Goal: Transaction & Acquisition: Purchase product/service

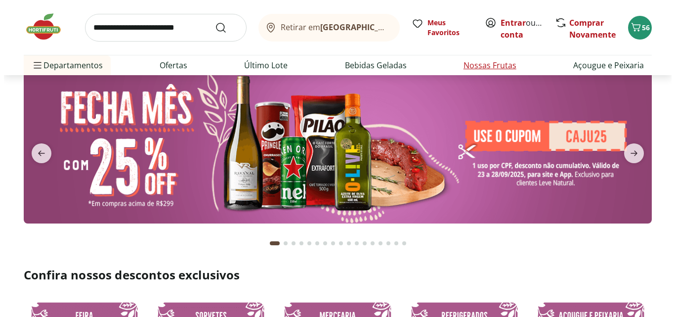
scroll to position [49, 0]
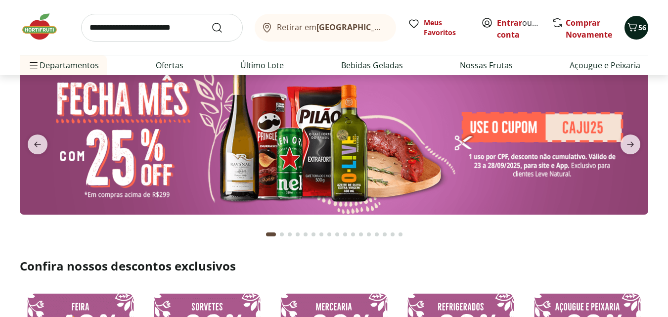
click at [638, 29] on span "56" at bounding box center [642, 27] width 8 height 9
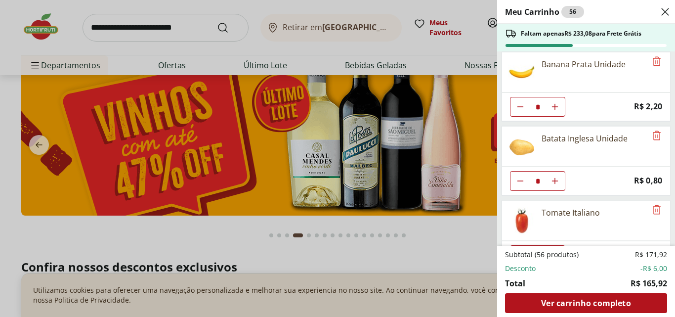
scroll to position [889, 0]
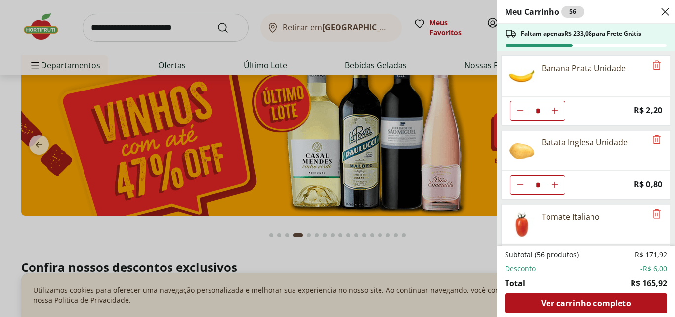
click at [554, 183] on icon "Aumentar Quantidade" at bounding box center [555, 185] width 8 height 8
type input "*"
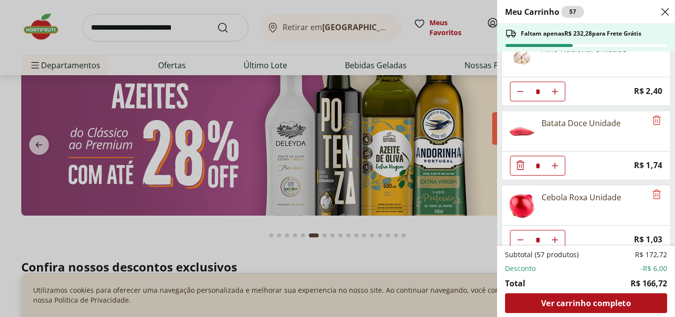
scroll to position [1285, 0]
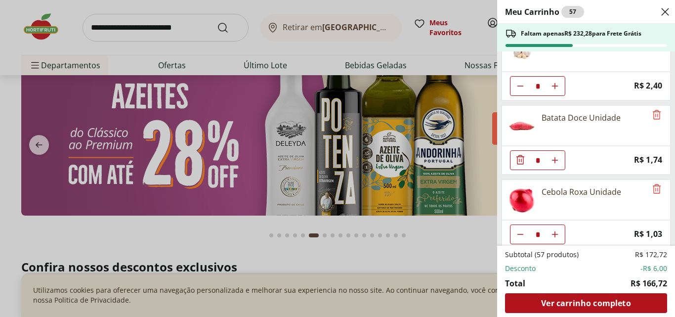
click at [555, 158] on icon "Aumentar Quantidade" at bounding box center [555, 160] width 8 height 8
type input "*"
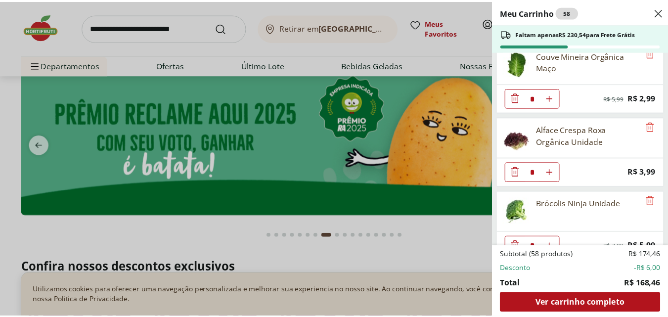
scroll to position [0, 0]
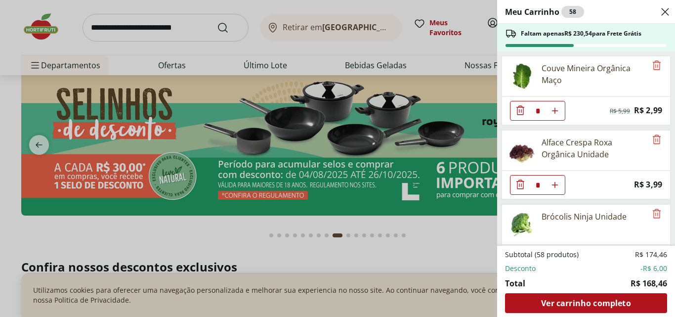
click at [431, 233] on div "Meu Carrinho 58 Faltam apenas R$ 230,54 para Frete Grátis Couve Mineira Orgânic…" at bounding box center [337, 158] width 675 height 317
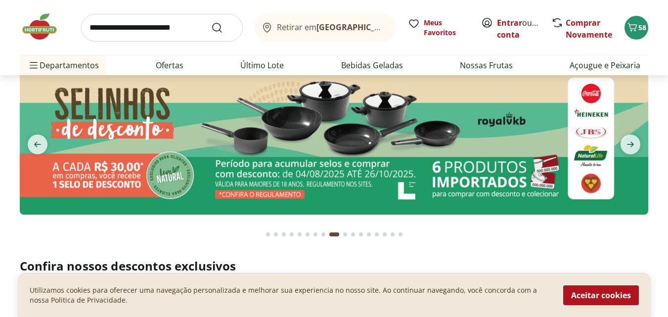
click at [38, 31] on img at bounding box center [44, 27] width 49 height 30
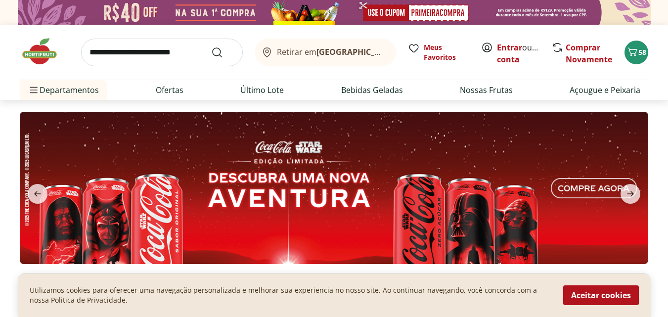
click at [130, 56] on input "search" at bounding box center [162, 53] width 162 height 28
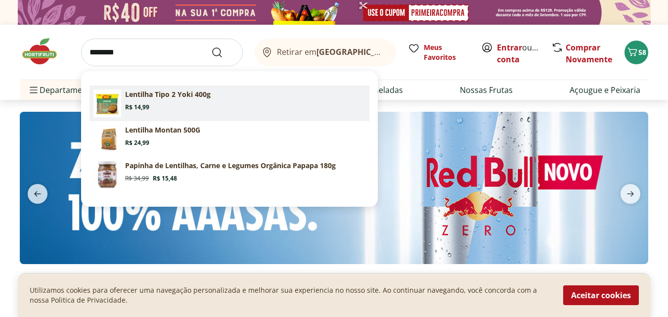
click at [142, 99] on p "Lentilha Tipo 2 Yoki 400g" at bounding box center [167, 94] width 85 height 10
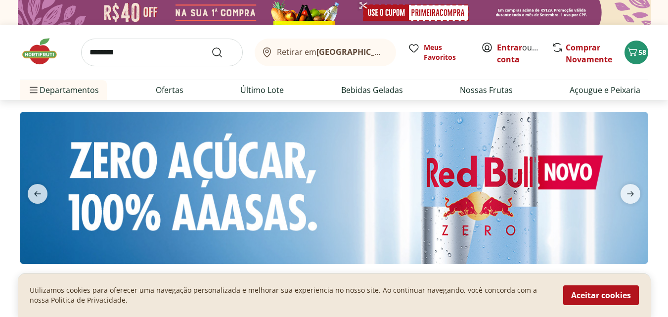
type input "**********"
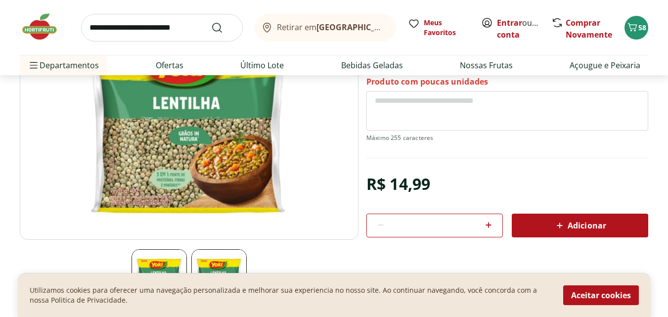
scroll to position [148, 0]
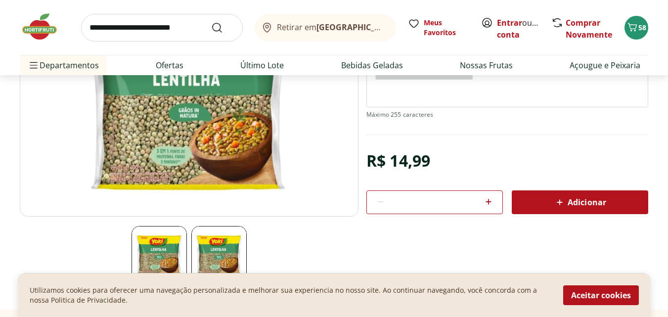
click at [581, 200] on span "Adicionar" at bounding box center [579, 202] width 52 height 12
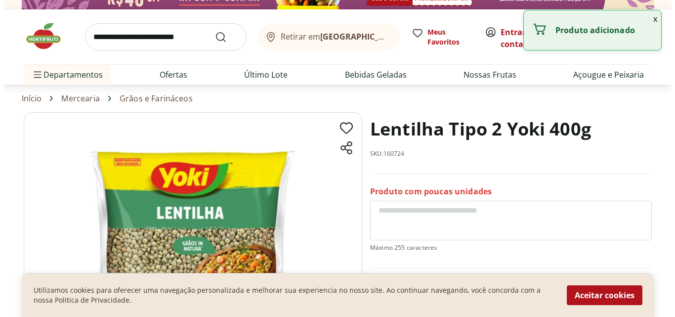
scroll to position [0, 0]
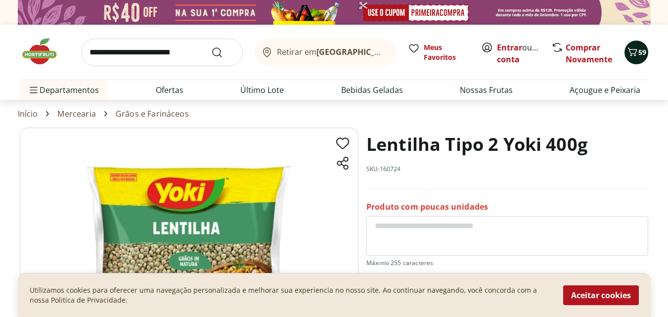
click at [637, 55] on icon "Carrinho" at bounding box center [632, 52] width 12 height 12
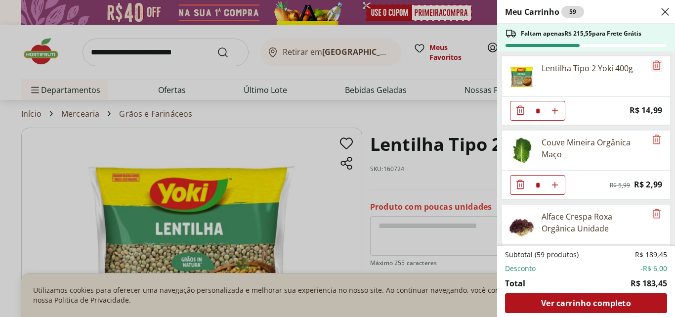
click at [652, 65] on icon "Remove" at bounding box center [657, 65] width 12 height 12
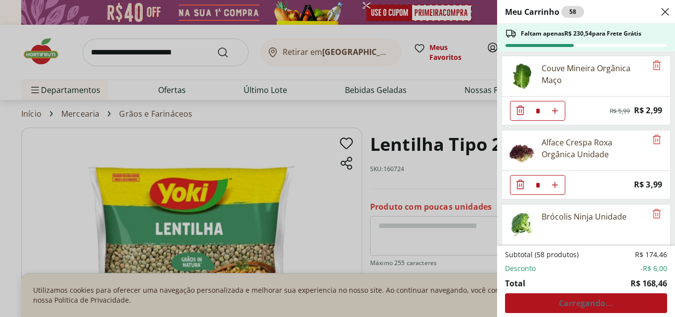
click at [394, 67] on div "Meu Carrinho 58 Faltam apenas R$ 230,54 para Frete Grátis Couve Mineira Orgânic…" at bounding box center [337, 158] width 675 height 317
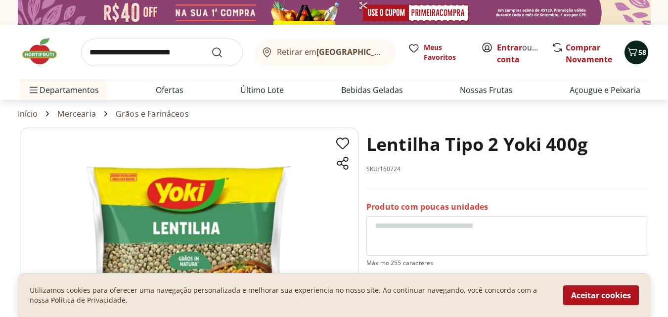
click at [638, 50] on span "58" at bounding box center [642, 51] width 8 height 9
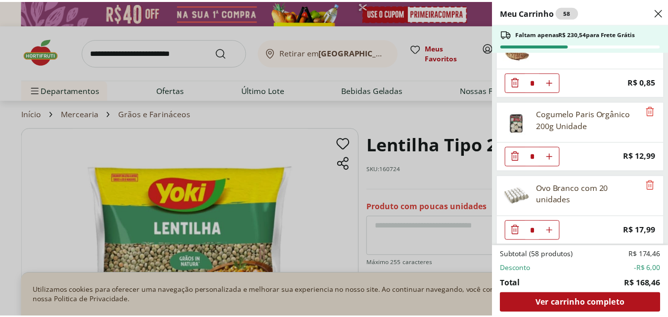
scroll to position [1515, 0]
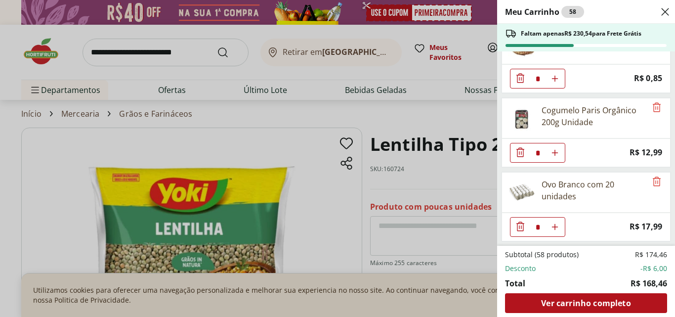
click at [258, 68] on div "Meu Carrinho 58 Faltam apenas R$ 230,54 para Frete Grátis Couve Mineira Orgânic…" at bounding box center [337, 158] width 675 height 317
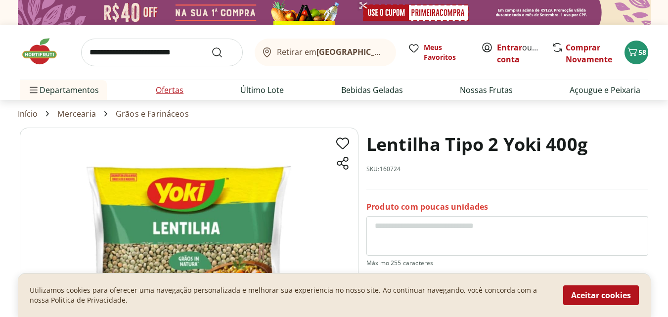
click at [168, 92] on link "Ofertas" at bounding box center [170, 90] width 28 height 12
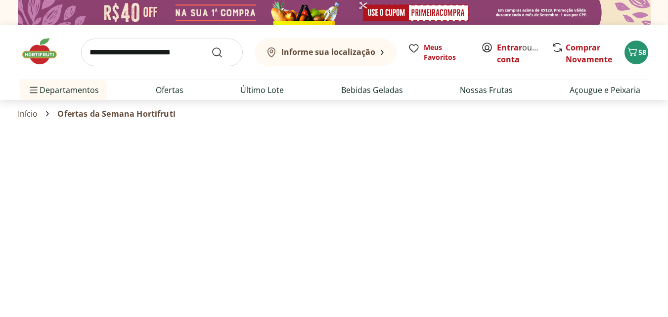
select select "**********"
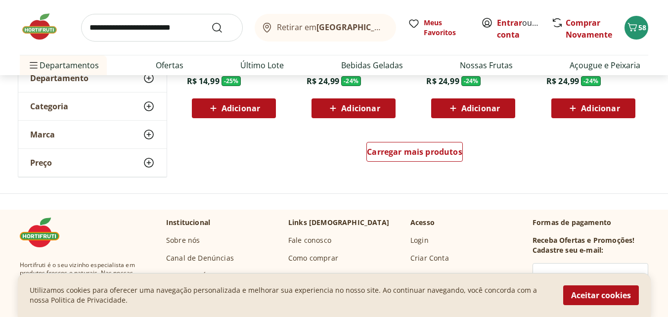
scroll to position [741, 0]
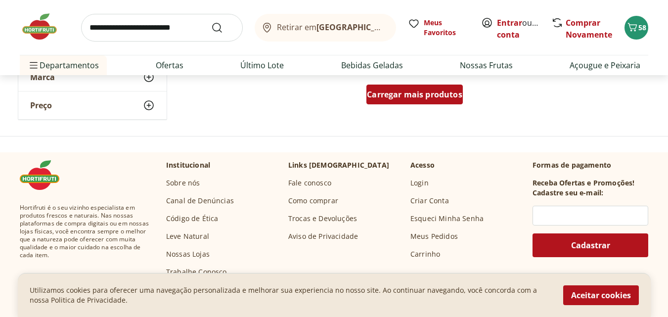
click at [417, 98] on span "Carregar mais produtos" at bounding box center [414, 94] width 95 height 8
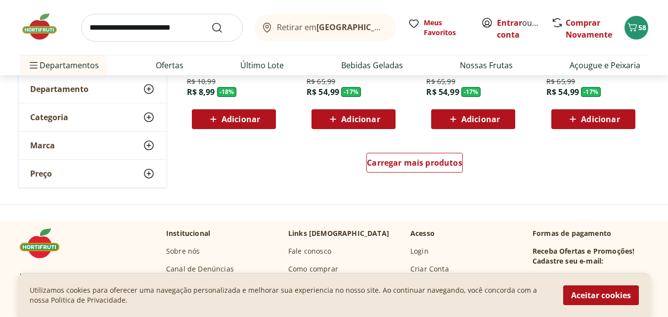
scroll to position [1285, 0]
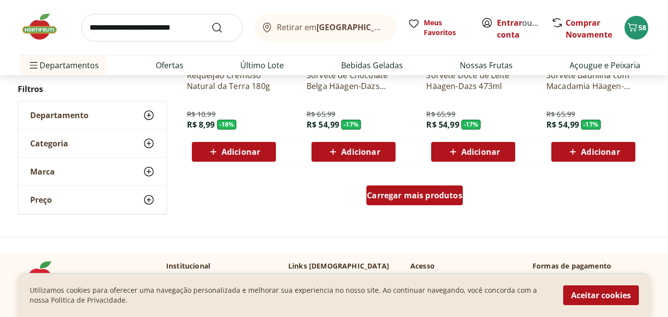
click at [419, 202] on div "Carregar mais produtos" at bounding box center [414, 195] width 96 height 20
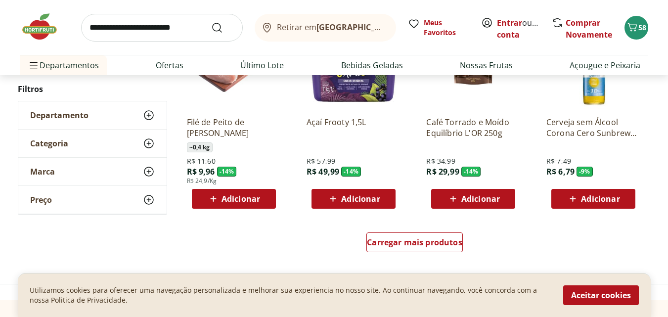
scroll to position [1878, 0]
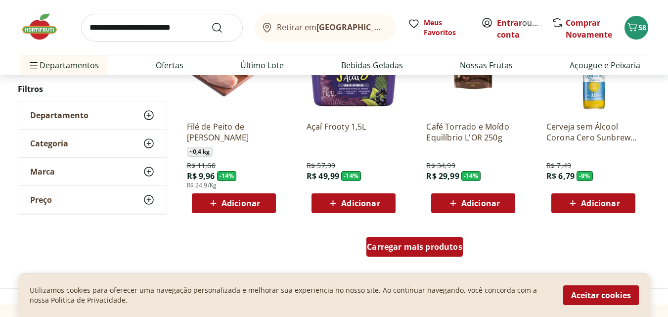
click at [412, 250] on span "Carregar mais produtos" at bounding box center [414, 247] width 95 height 8
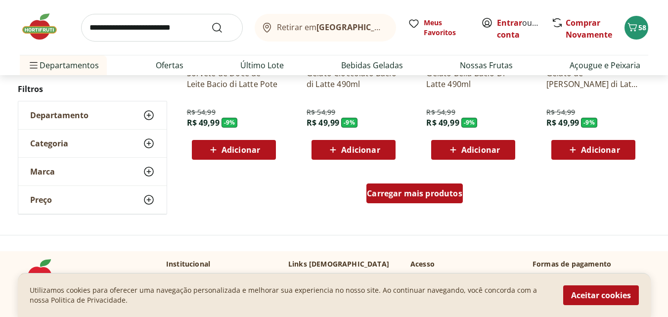
scroll to position [2569, 0]
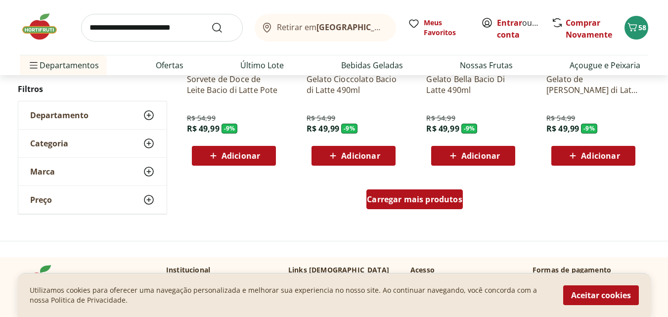
click at [410, 201] on span "Carregar mais produtos" at bounding box center [414, 199] width 95 height 8
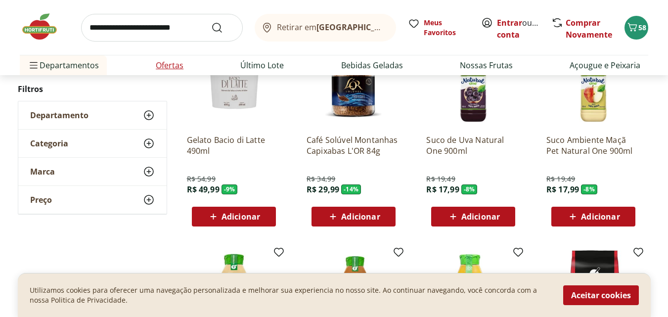
scroll to position [2718, 0]
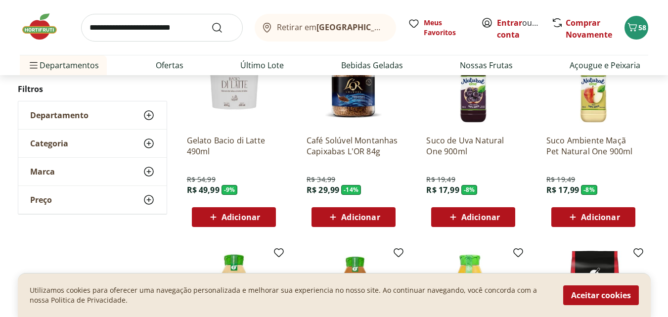
click at [127, 28] on input "search" at bounding box center [162, 28] width 162 height 28
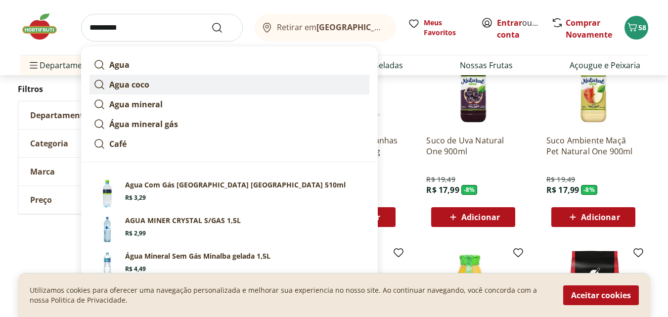
click at [142, 87] on strong "Agua coco" at bounding box center [129, 84] width 40 height 11
type input "*********"
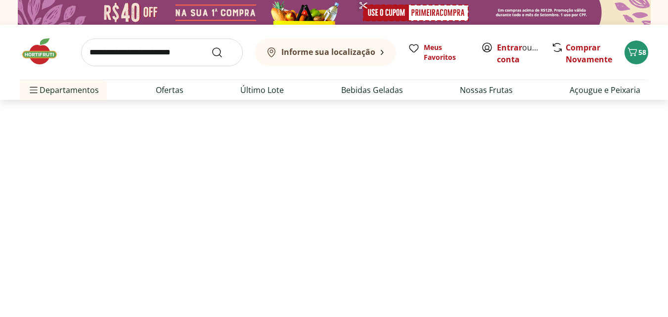
select select "**********"
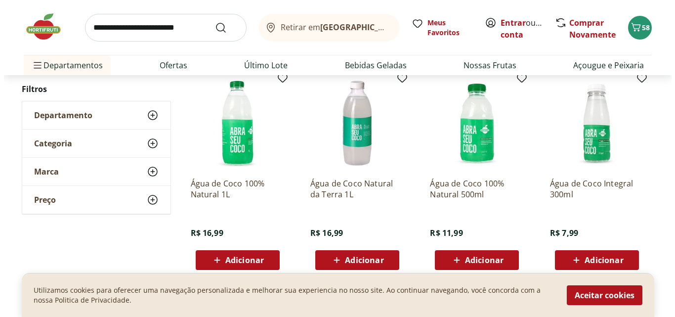
scroll to position [148, 0]
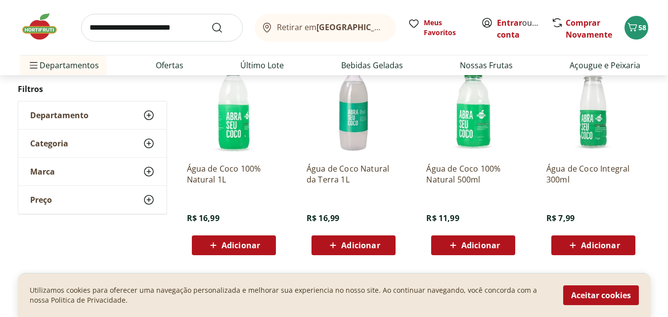
click at [473, 246] on span "Adicionar" at bounding box center [480, 245] width 39 height 8
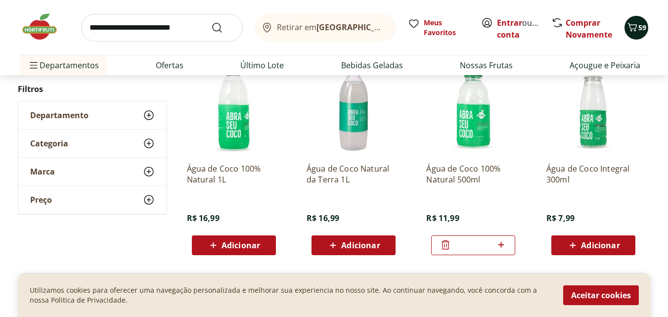
click at [635, 35] on div "59" at bounding box center [636, 28] width 8 height 16
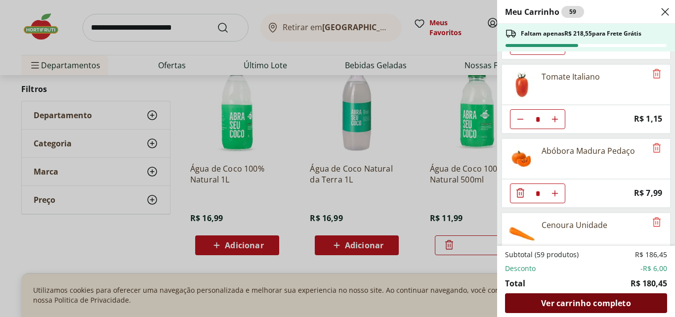
scroll to position [1186, 0]
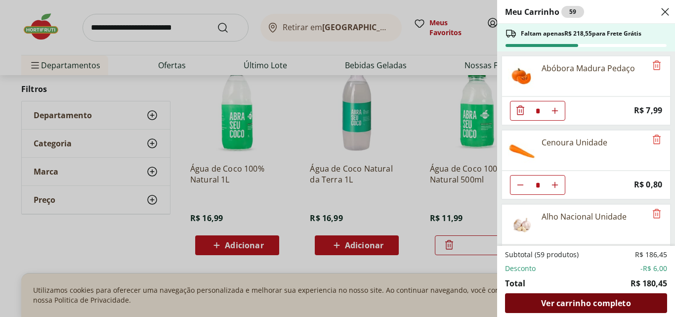
click at [587, 305] on span "Ver carrinho completo" at bounding box center [585, 303] width 89 height 8
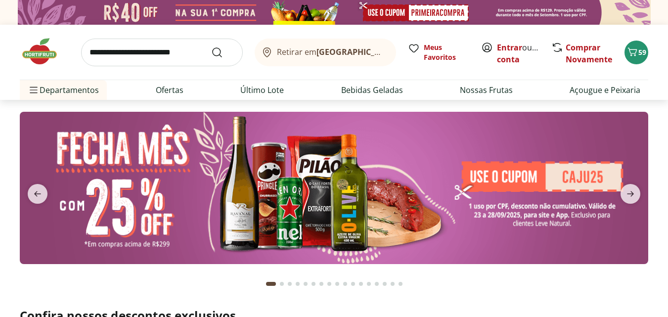
click at [128, 57] on input "search" at bounding box center [162, 53] width 162 height 28
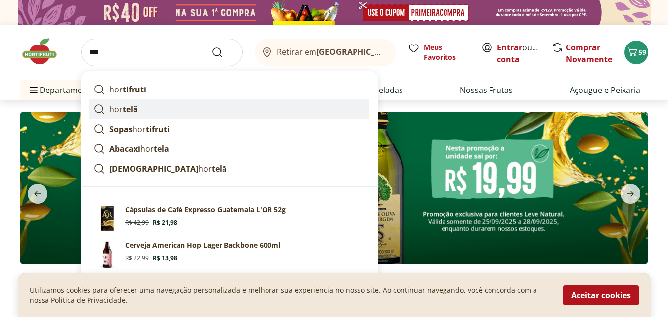
click at [120, 109] on p "hor telã" at bounding box center [123, 109] width 29 height 12
type input "*******"
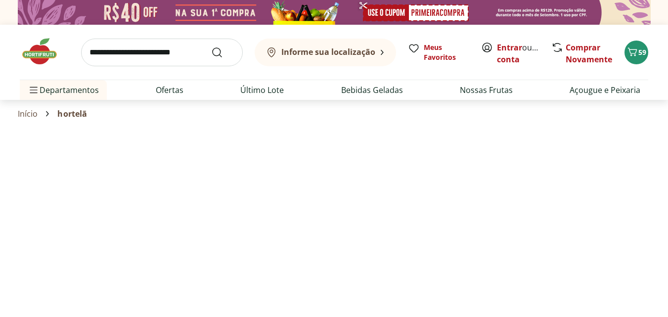
select select "**********"
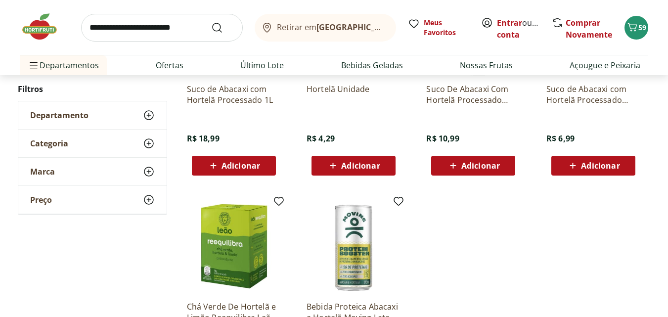
scroll to position [445, 0]
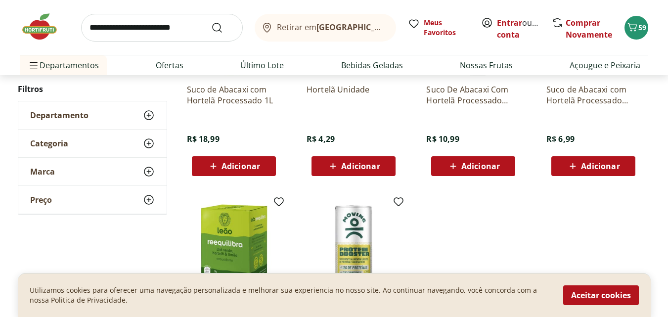
click at [352, 165] on span "Adicionar" at bounding box center [360, 166] width 39 height 8
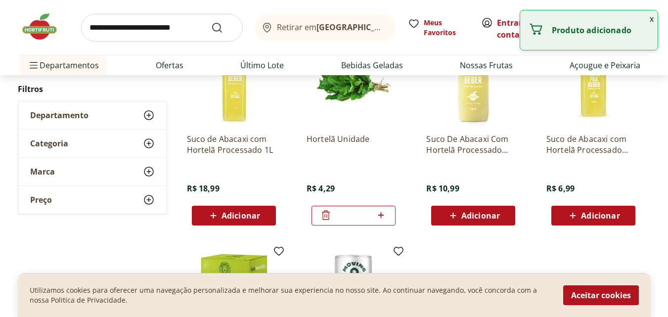
scroll to position [148, 0]
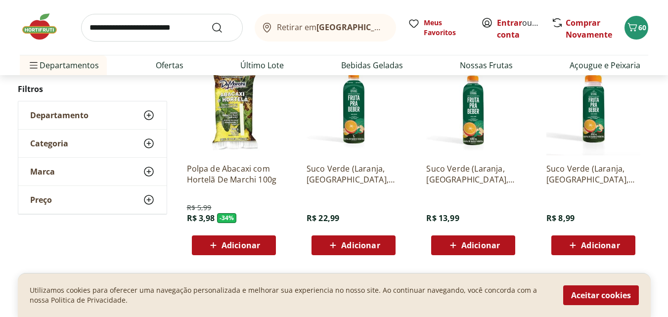
click at [144, 29] on input "search" at bounding box center [162, 28] width 162 height 28
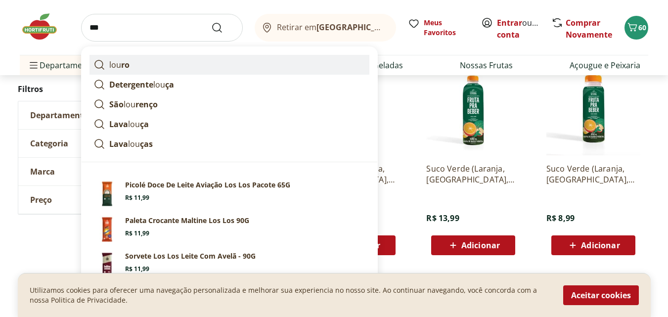
click at [120, 63] on p "lou ro" at bounding box center [119, 65] width 20 height 12
type input "*****"
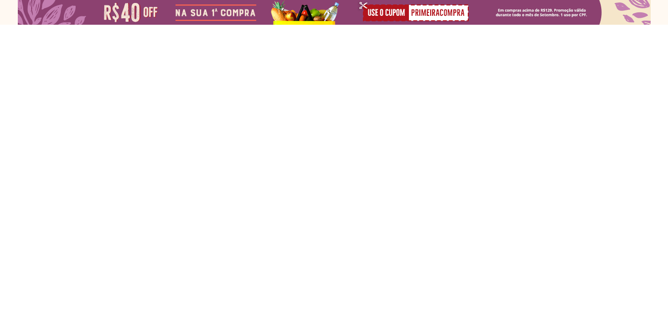
select select "**********"
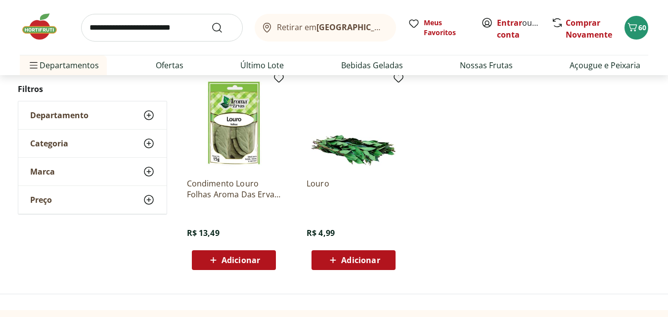
scroll to position [148, 0]
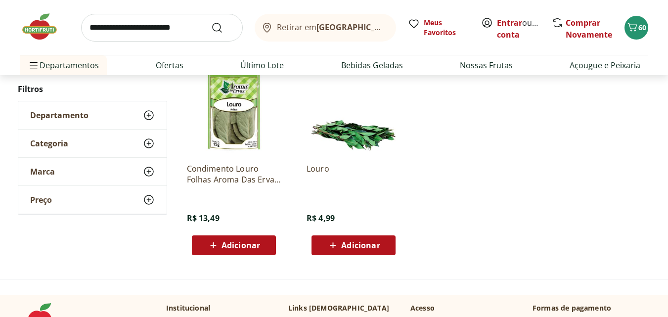
click at [347, 247] on span "Adicionar" at bounding box center [360, 245] width 39 height 8
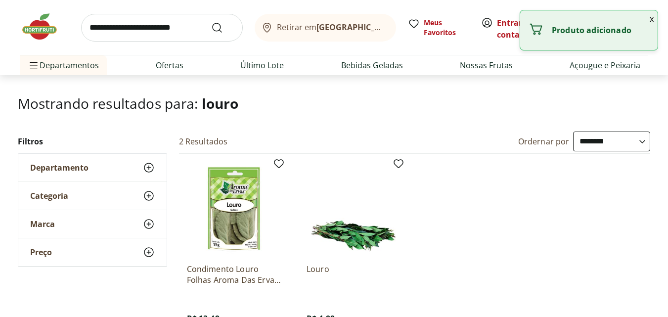
scroll to position [0, 0]
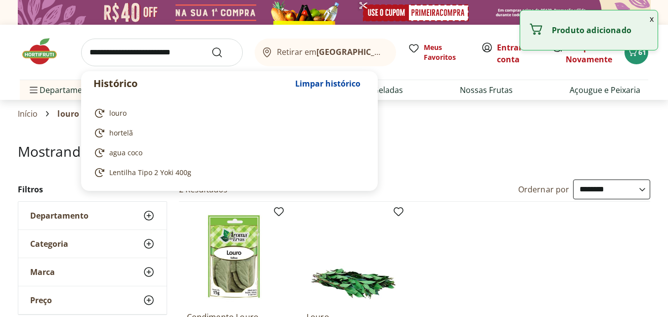
click at [108, 53] on input "search" at bounding box center [162, 53] width 162 height 28
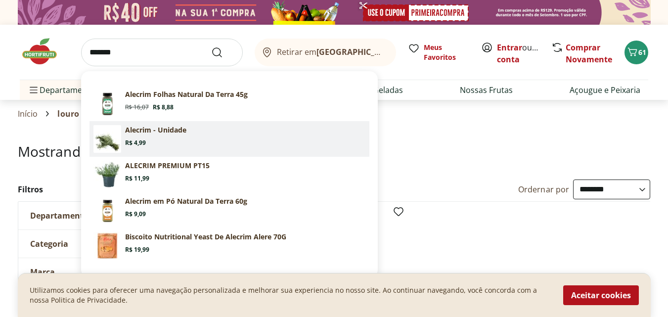
click at [129, 133] on p "Alecrim - Unidade" at bounding box center [155, 130] width 61 height 10
type input "**********"
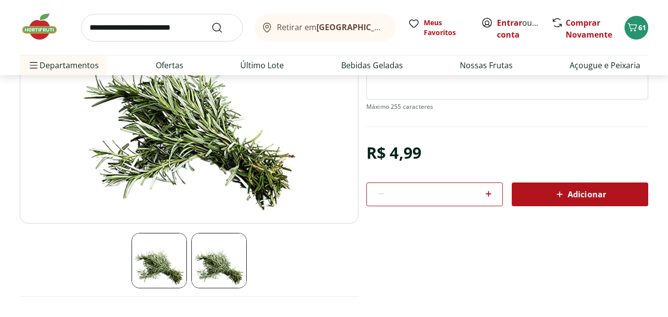
scroll to position [148, 0]
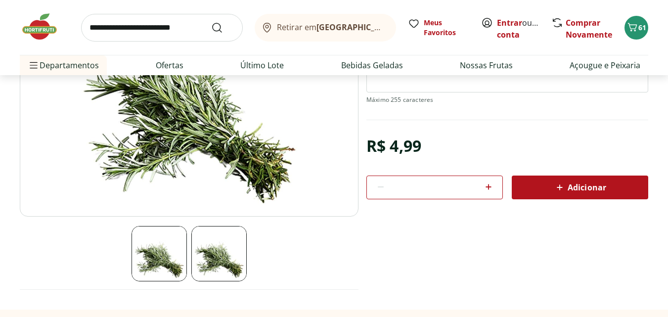
click at [584, 186] on span "Adicionar" at bounding box center [579, 187] width 52 height 12
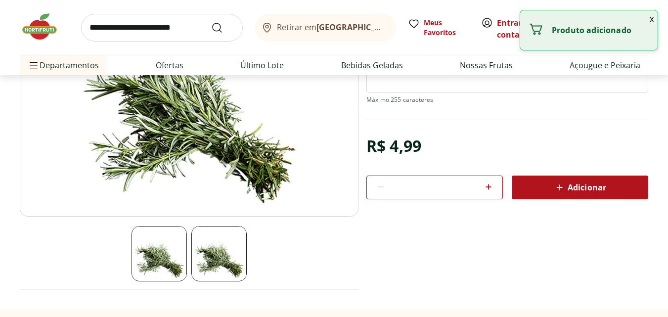
click at [121, 29] on input "search" at bounding box center [162, 28] width 162 height 28
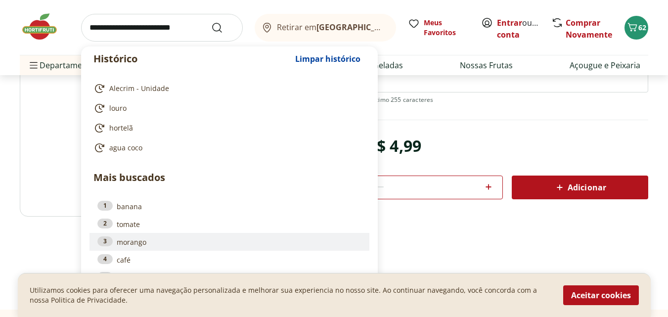
click at [132, 245] on link "3 morango" at bounding box center [229, 241] width 264 height 11
type input "*******"
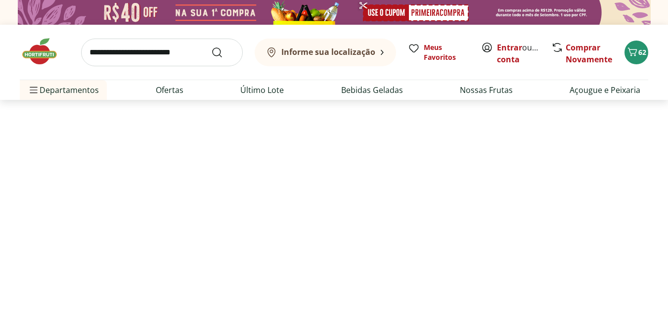
select select "**********"
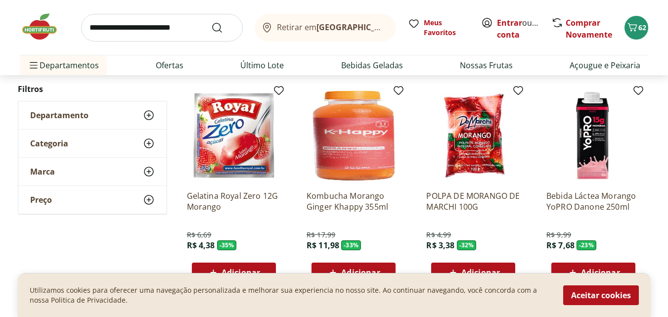
scroll to position [692, 0]
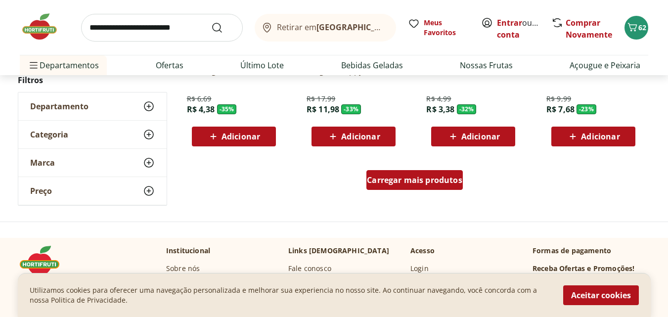
click at [395, 180] on span "Carregar mais produtos" at bounding box center [414, 180] width 95 height 8
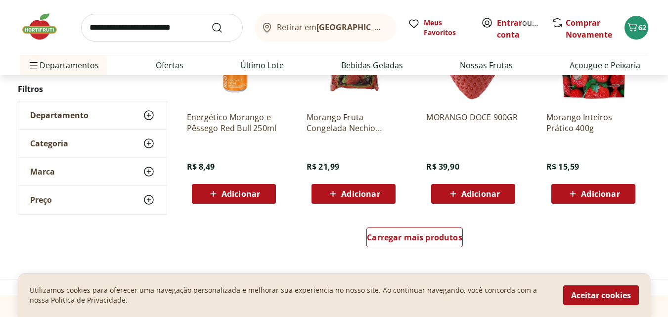
scroll to position [1285, 0]
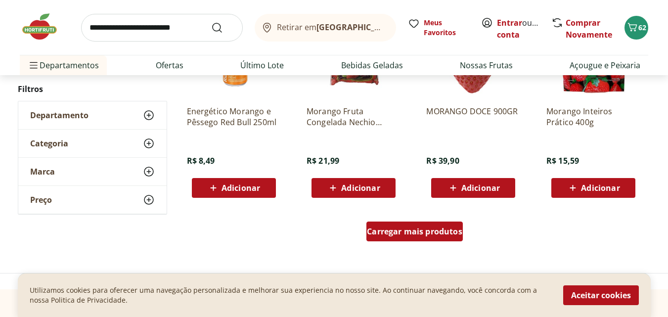
click at [418, 234] on span "Carregar mais produtos" at bounding box center [414, 231] width 95 height 8
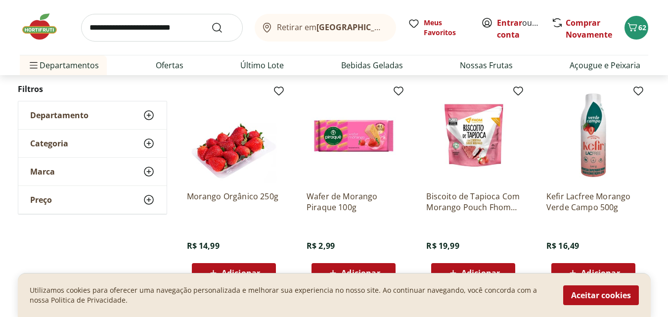
scroll to position [1038, 0]
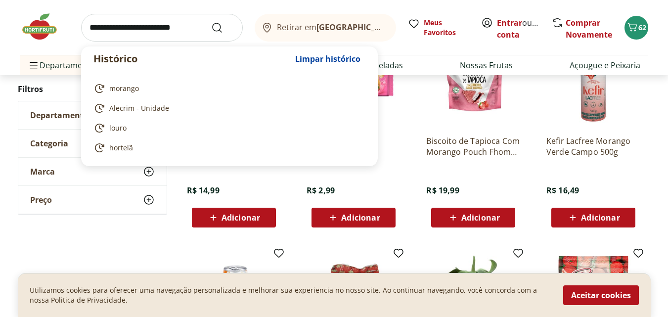
click at [116, 25] on input "search" at bounding box center [162, 28] width 162 height 28
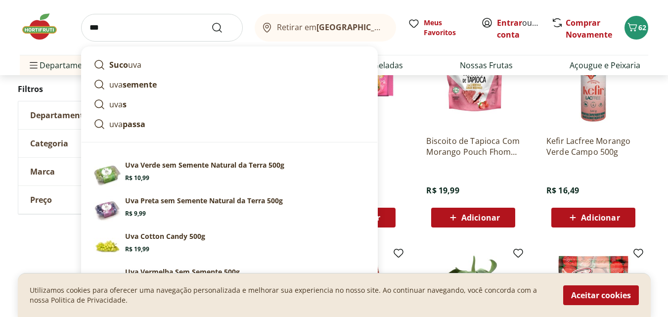
type input "***"
click at [211, 22] on button "Submit Search" at bounding box center [223, 28] width 24 height 12
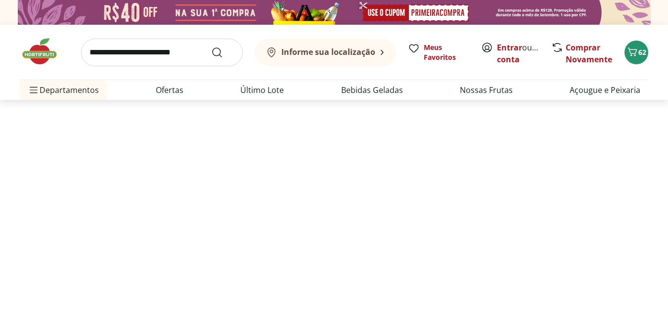
select select "**********"
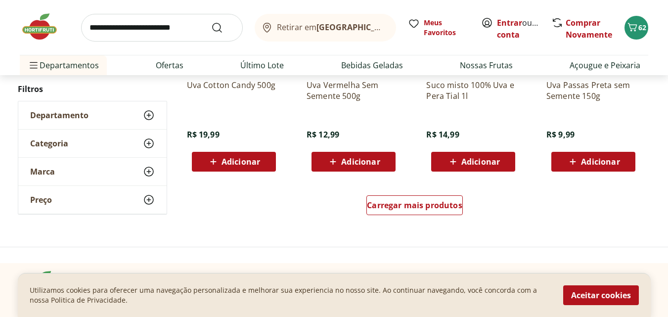
scroll to position [741, 0]
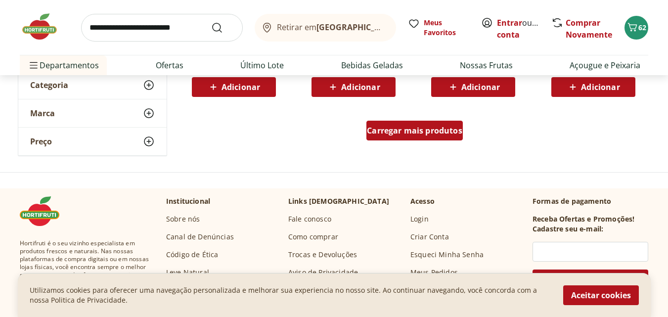
click at [413, 133] on span "Carregar mais produtos" at bounding box center [414, 130] width 95 height 8
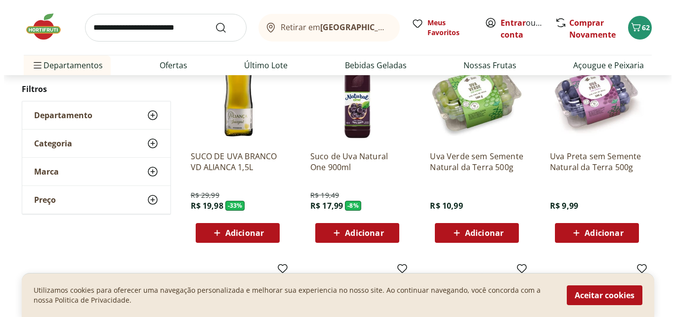
scroll to position [395, 0]
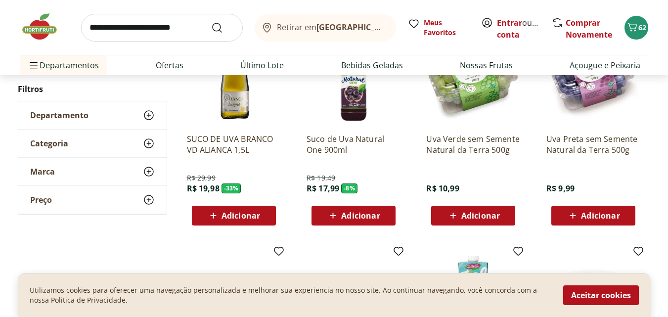
click at [601, 212] on span "Adicionar" at bounding box center [600, 215] width 39 height 8
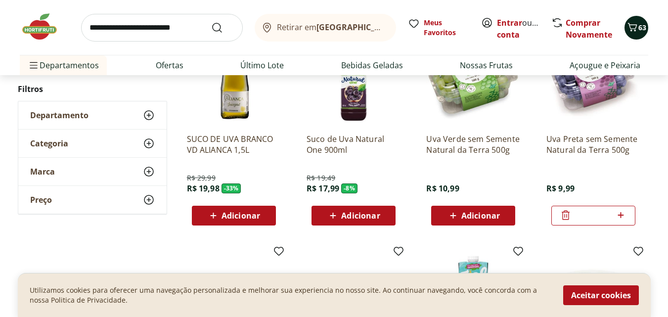
click at [633, 31] on icon "Carrinho" at bounding box center [632, 27] width 12 height 12
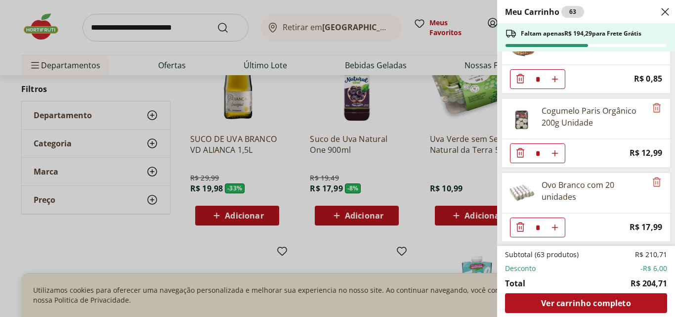
scroll to position [1885, 0]
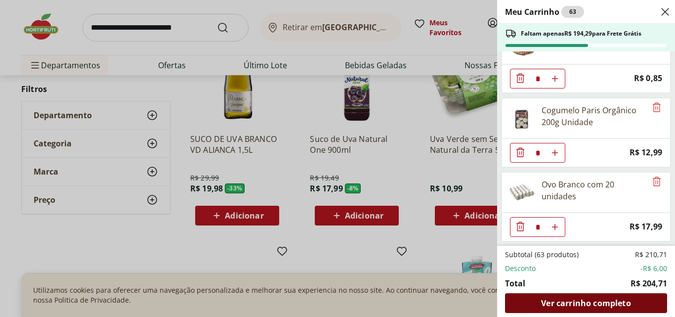
click at [589, 303] on span "Ver carrinho completo" at bounding box center [585, 303] width 89 height 8
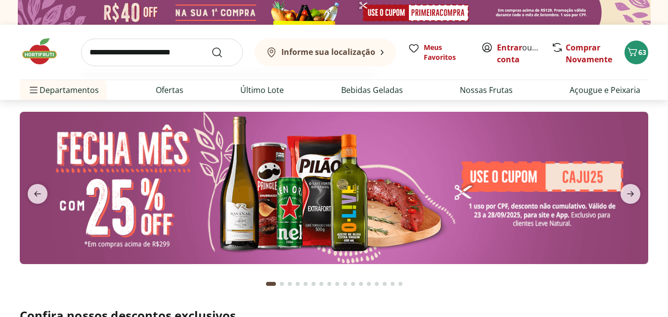
click at [125, 53] on input "search" at bounding box center [162, 53] width 162 height 28
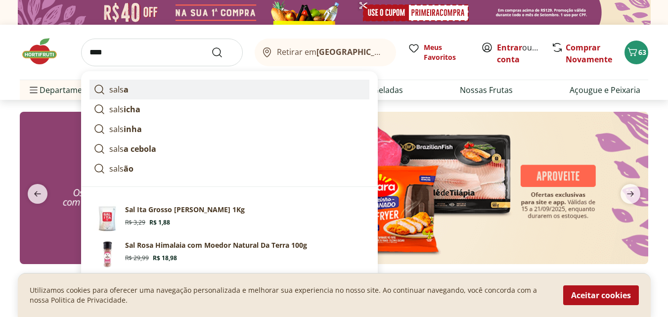
click at [124, 89] on strong "a" at bounding box center [126, 89] width 5 height 11
type input "*****"
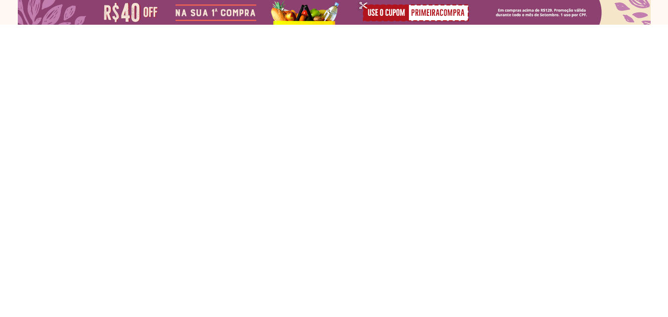
select select "**********"
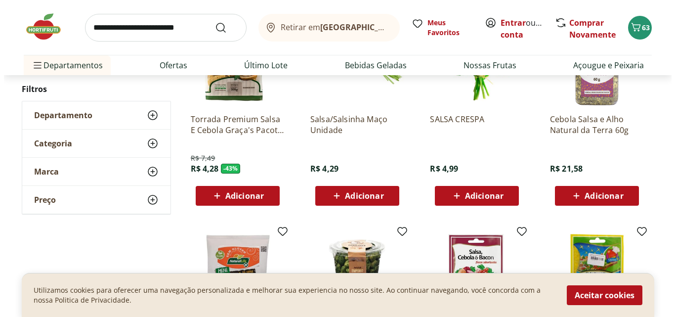
scroll to position [148, 0]
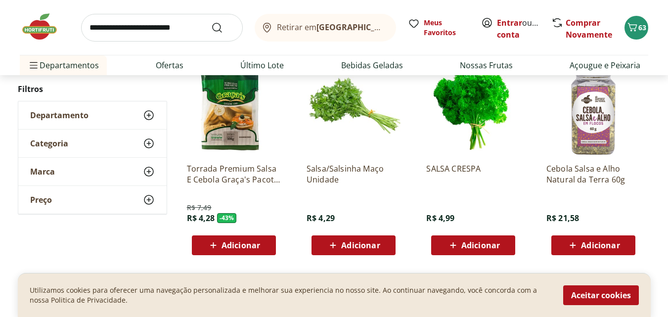
click at [355, 246] on span "Adicionar" at bounding box center [360, 245] width 39 height 8
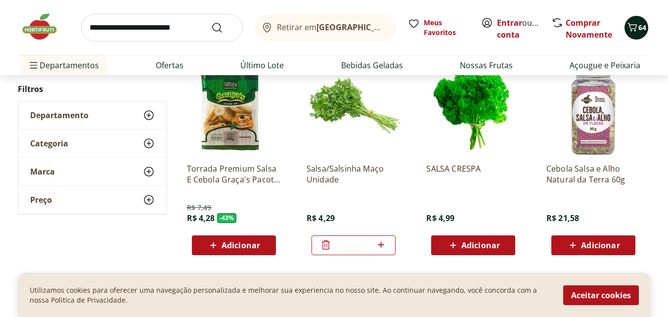
click at [636, 29] on icon "Carrinho" at bounding box center [632, 27] width 12 height 12
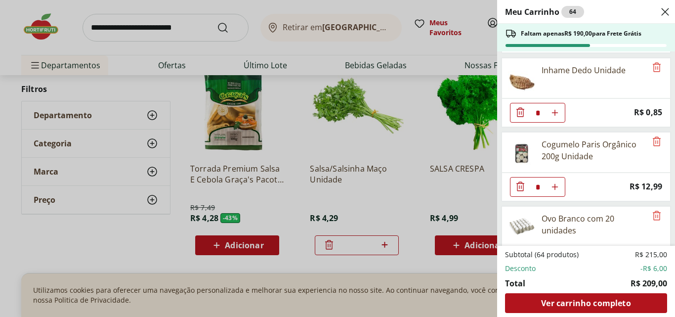
scroll to position [1927, 0]
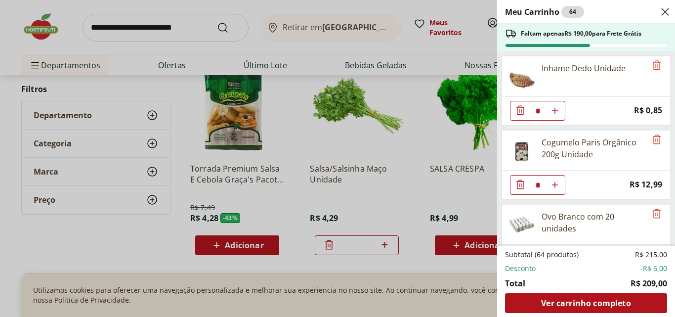
click at [557, 111] on use "Aumentar Quantidade" at bounding box center [555, 111] width 8 height 8
type input "*"
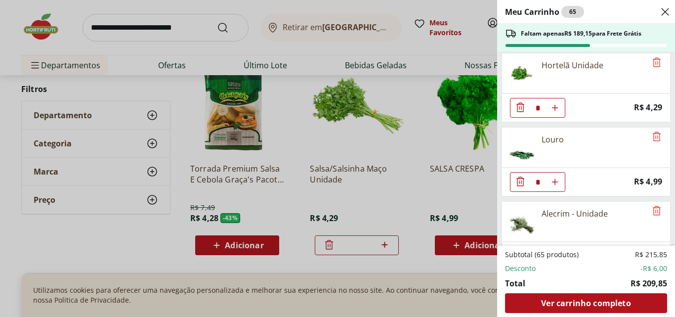
scroll to position [110, 0]
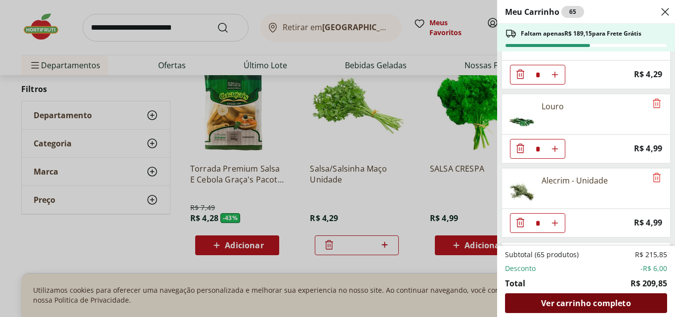
click at [582, 304] on span "Ver carrinho completo" at bounding box center [585, 303] width 89 height 8
